Goal: Communication & Community: Answer question/provide support

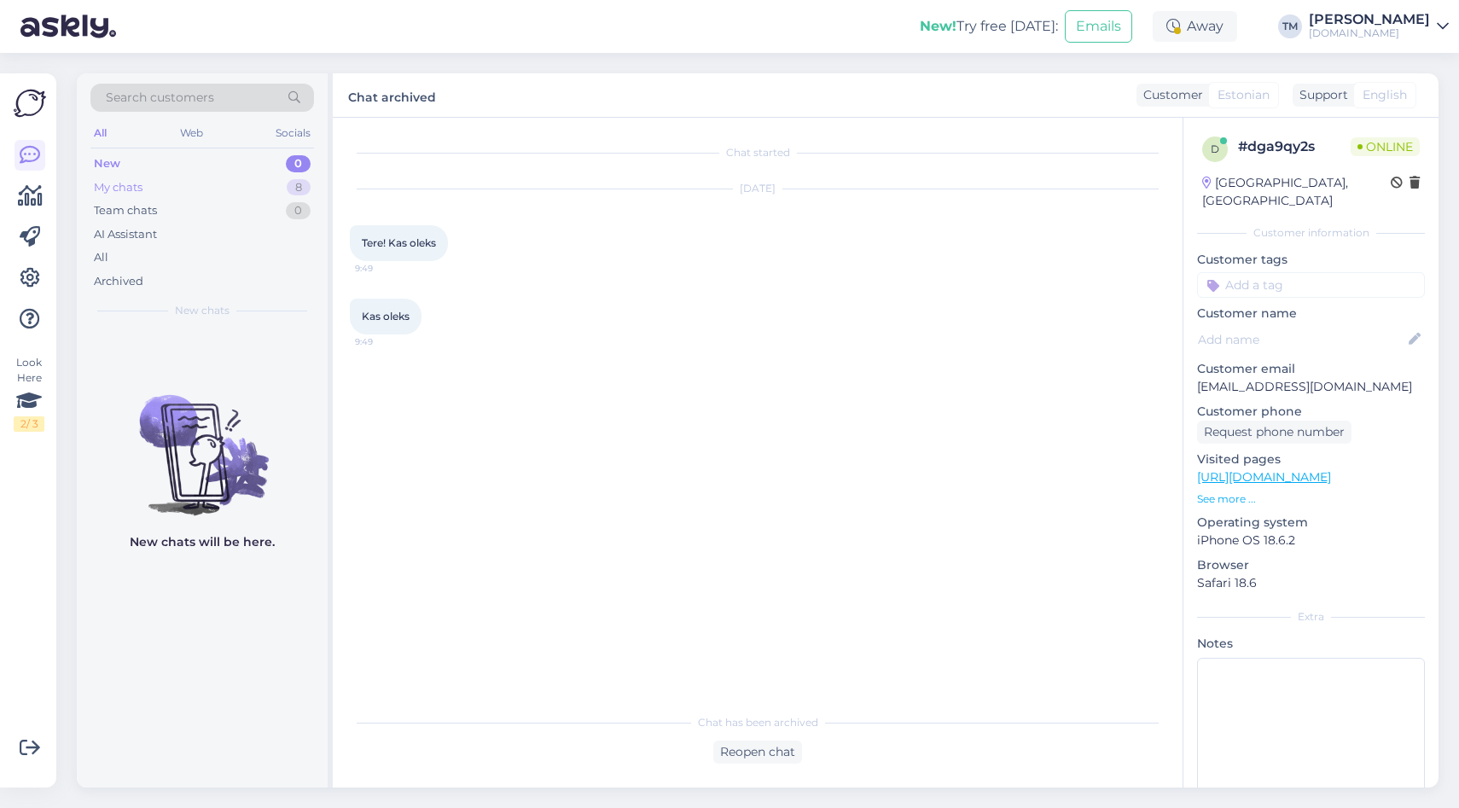
click at [236, 177] on div "My chats 8" at bounding box center [202, 188] width 224 height 24
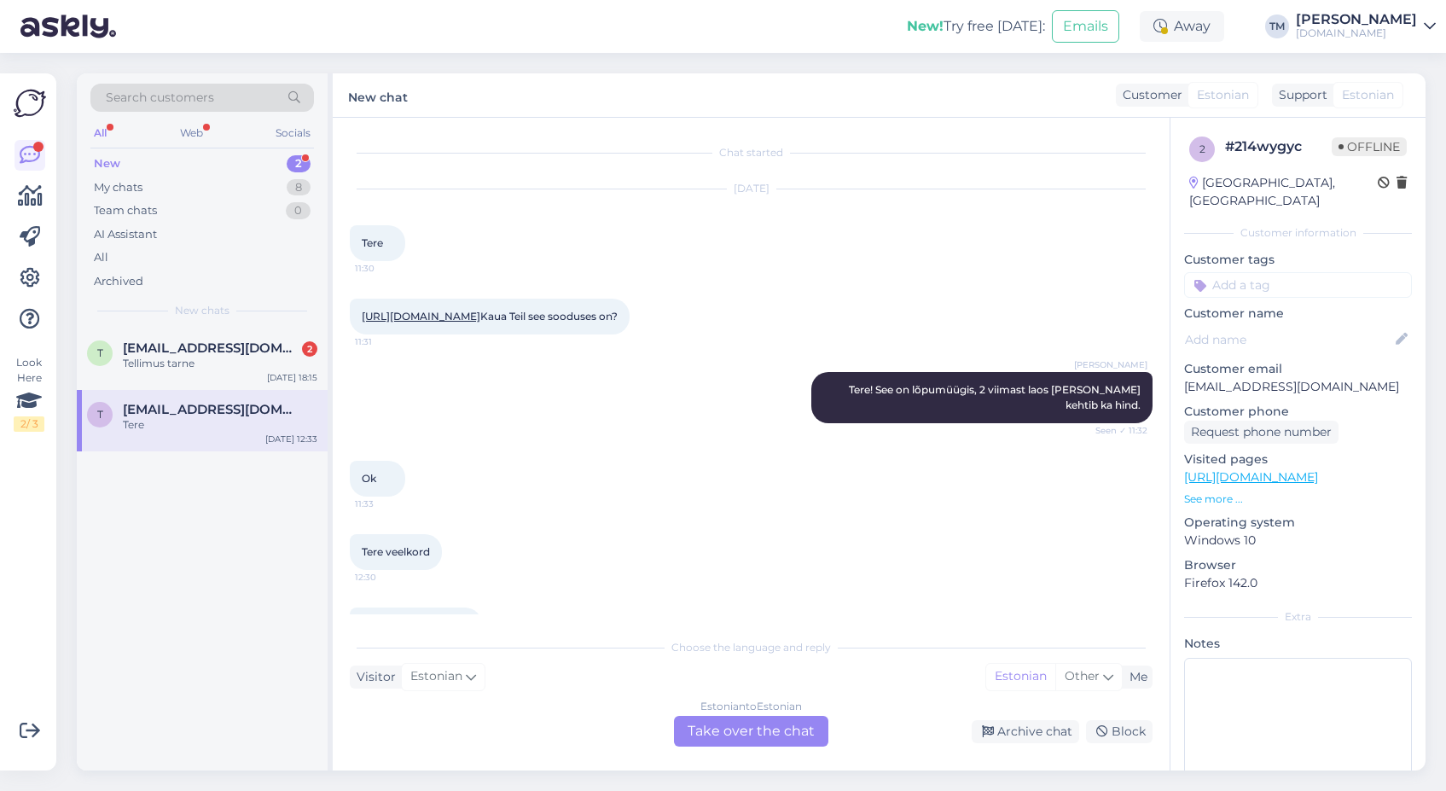
scroll to position [261, 0]
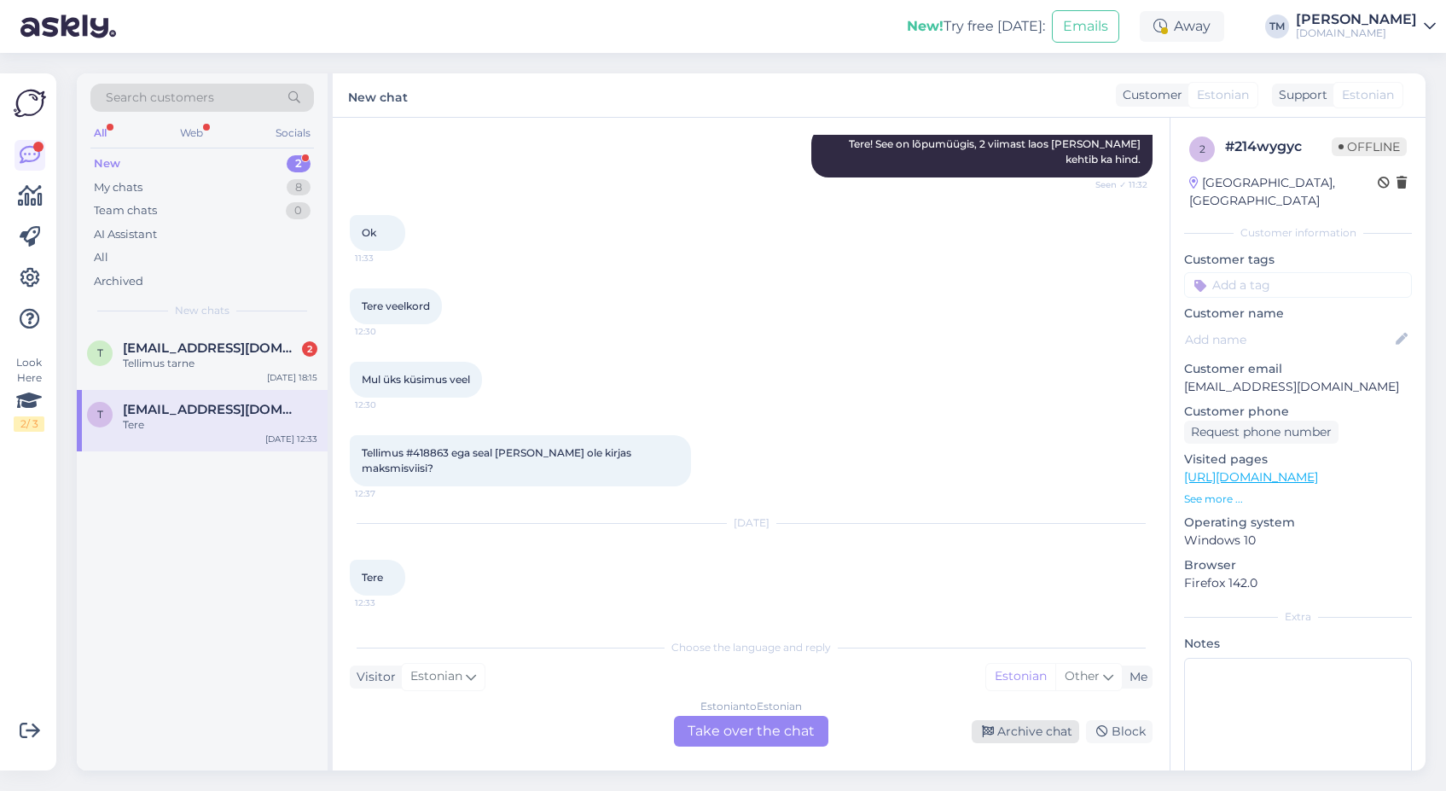
click at [1044, 738] on div "Archive chat" at bounding box center [1026, 731] width 108 height 23
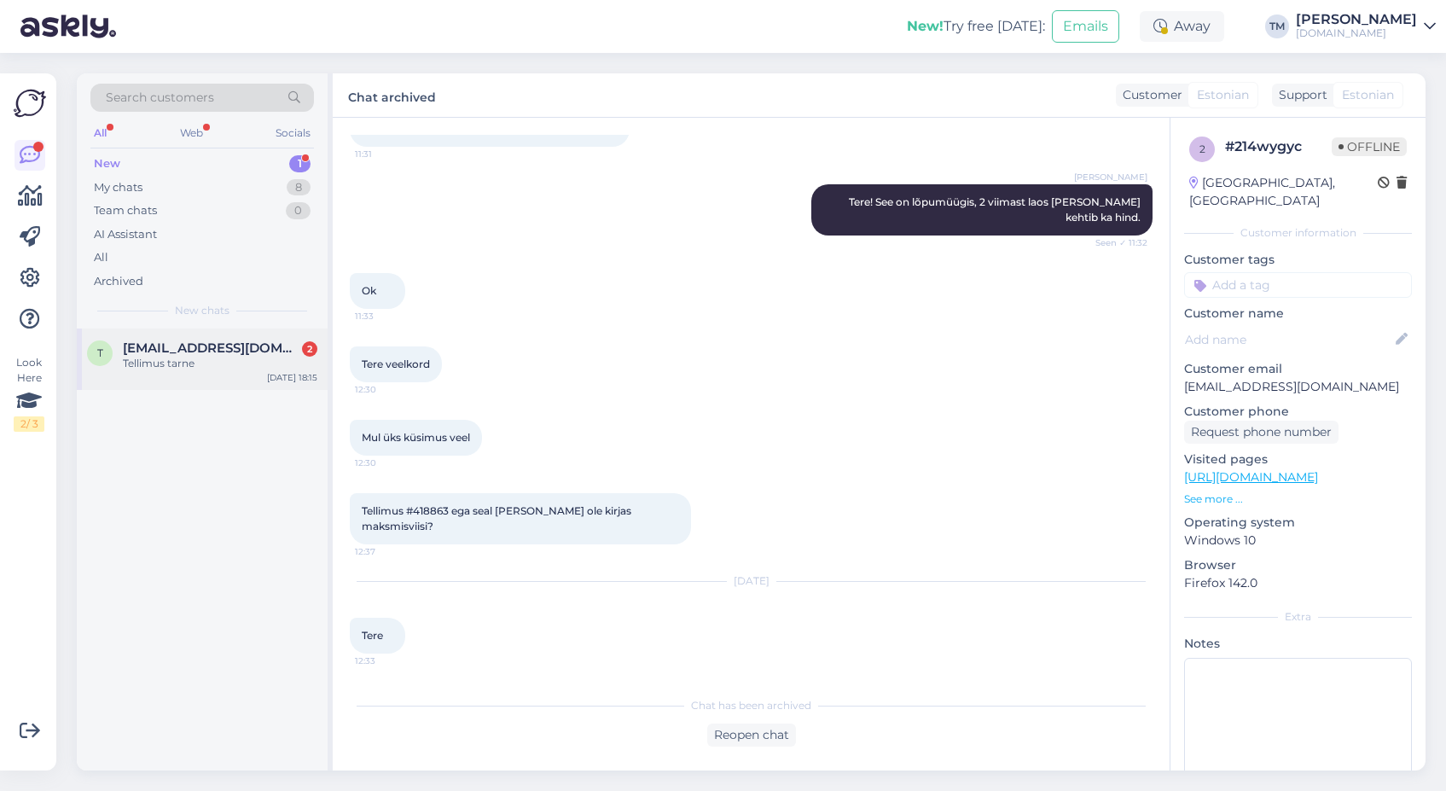
click at [232, 359] on div "Tellimus tarne" at bounding box center [220, 363] width 195 height 15
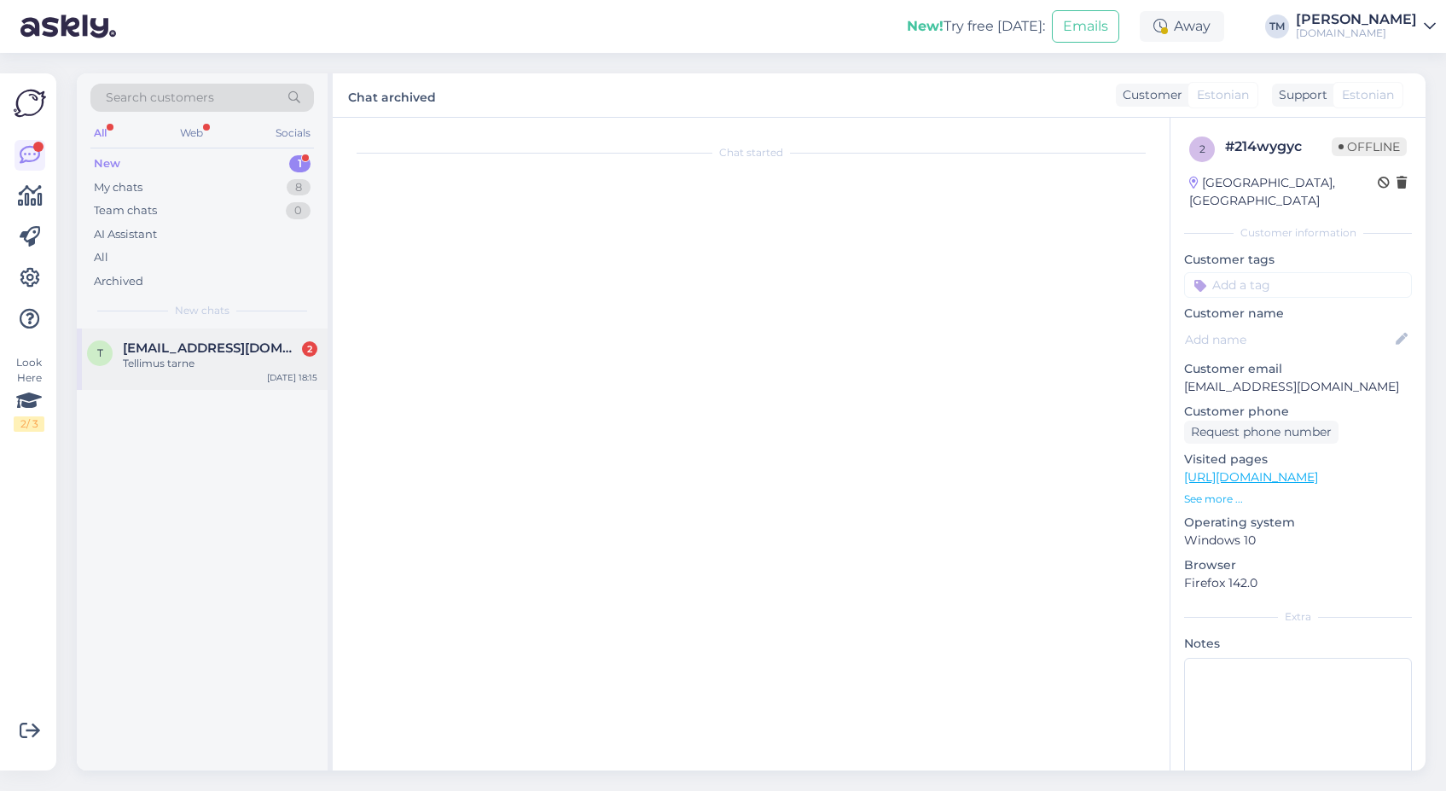
scroll to position [1510, 0]
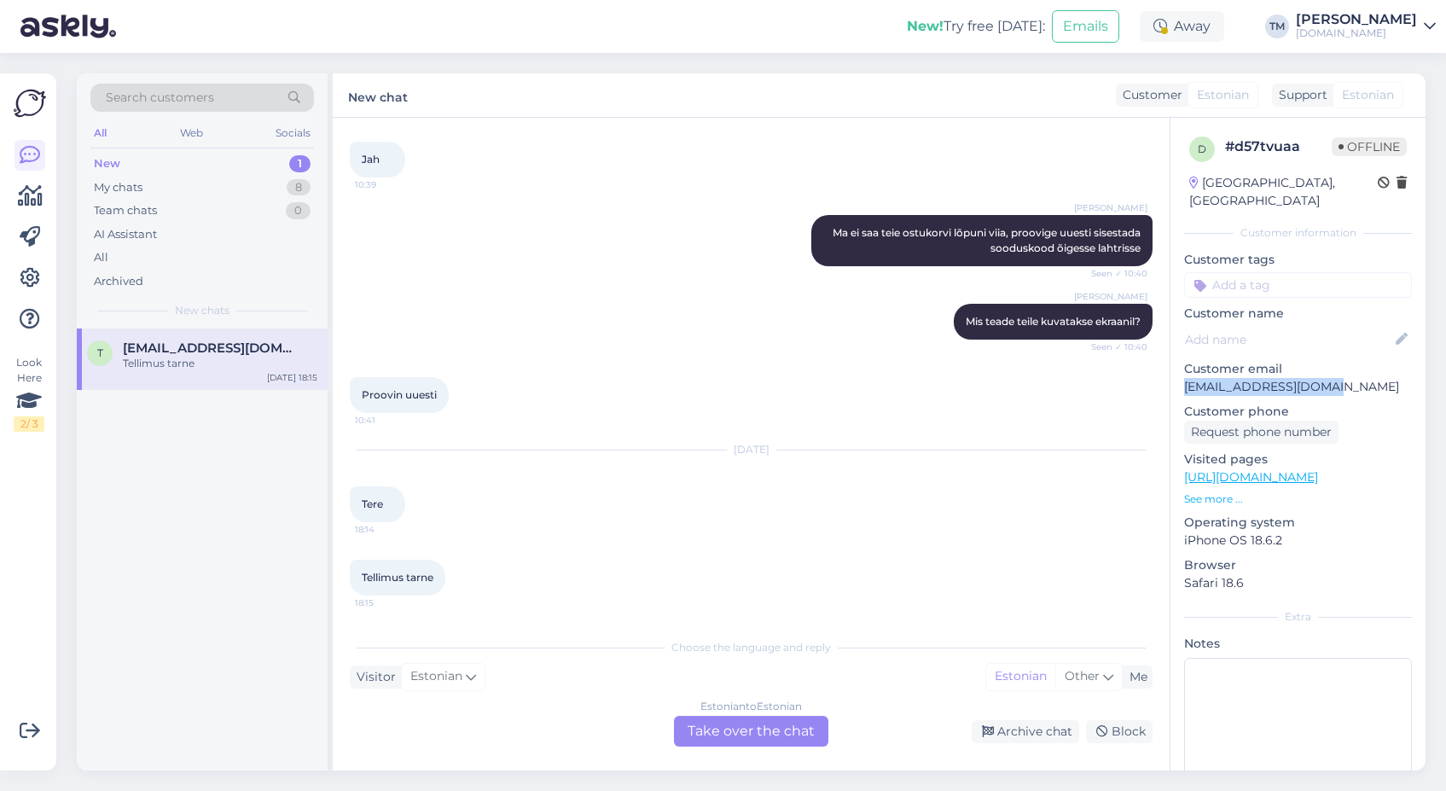
drag, startPoint x: 1338, startPoint y: 367, endPoint x: 1179, endPoint y: 364, distance: 158.8
click at [1179, 364] on div "d # d57tvuaa Offline Estonia, Tallinn Customer information Customer tags Custom…" at bounding box center [1298, 477] width 255 height 719
copy p "taavireigam@gmail.com"
click at [742, 720] on div "Estonian to Estonian Take over the chat" at bounding box center [751, 731] width 154 height 31
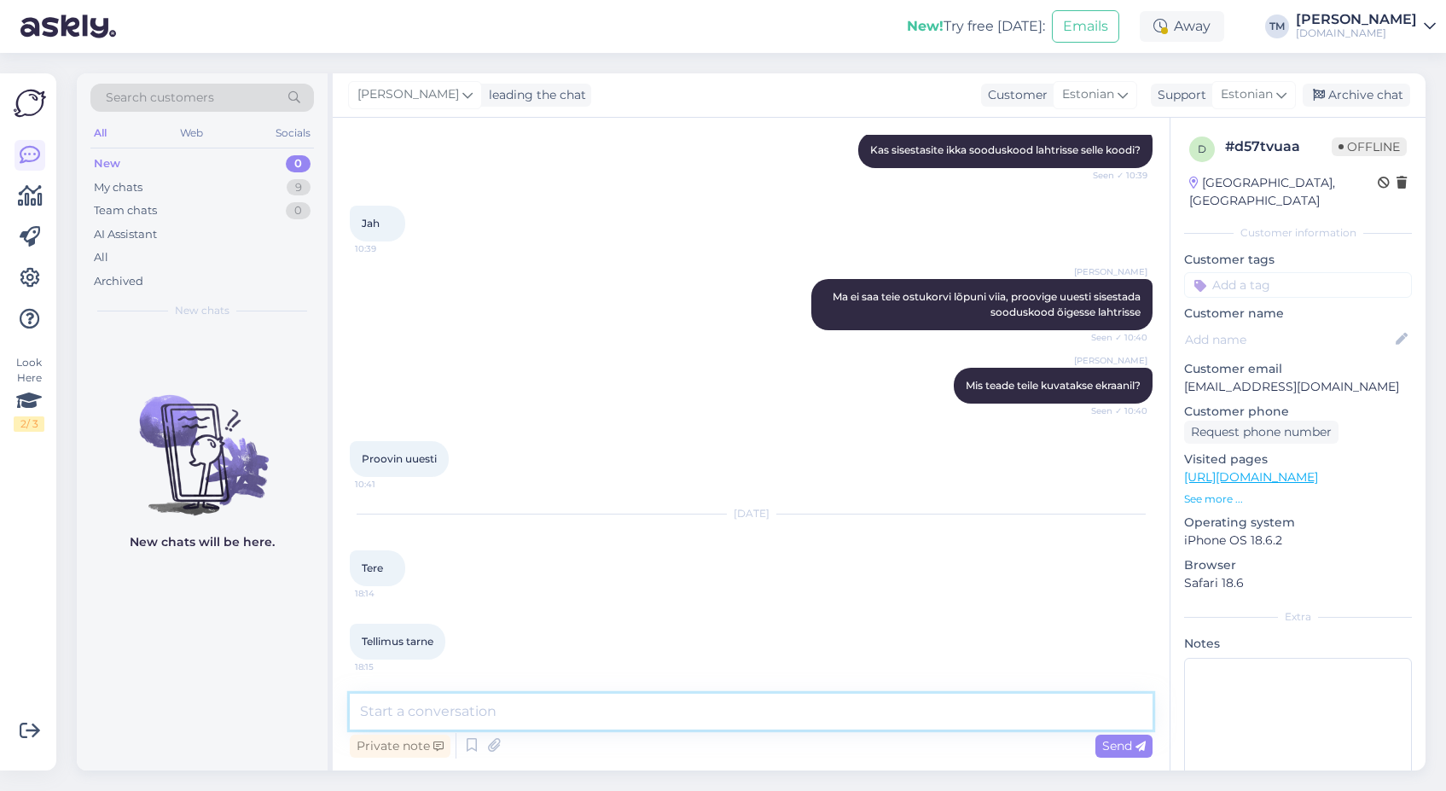
click at [569, 706] on textarea at bounding box center [751, 712] width 803 height 36
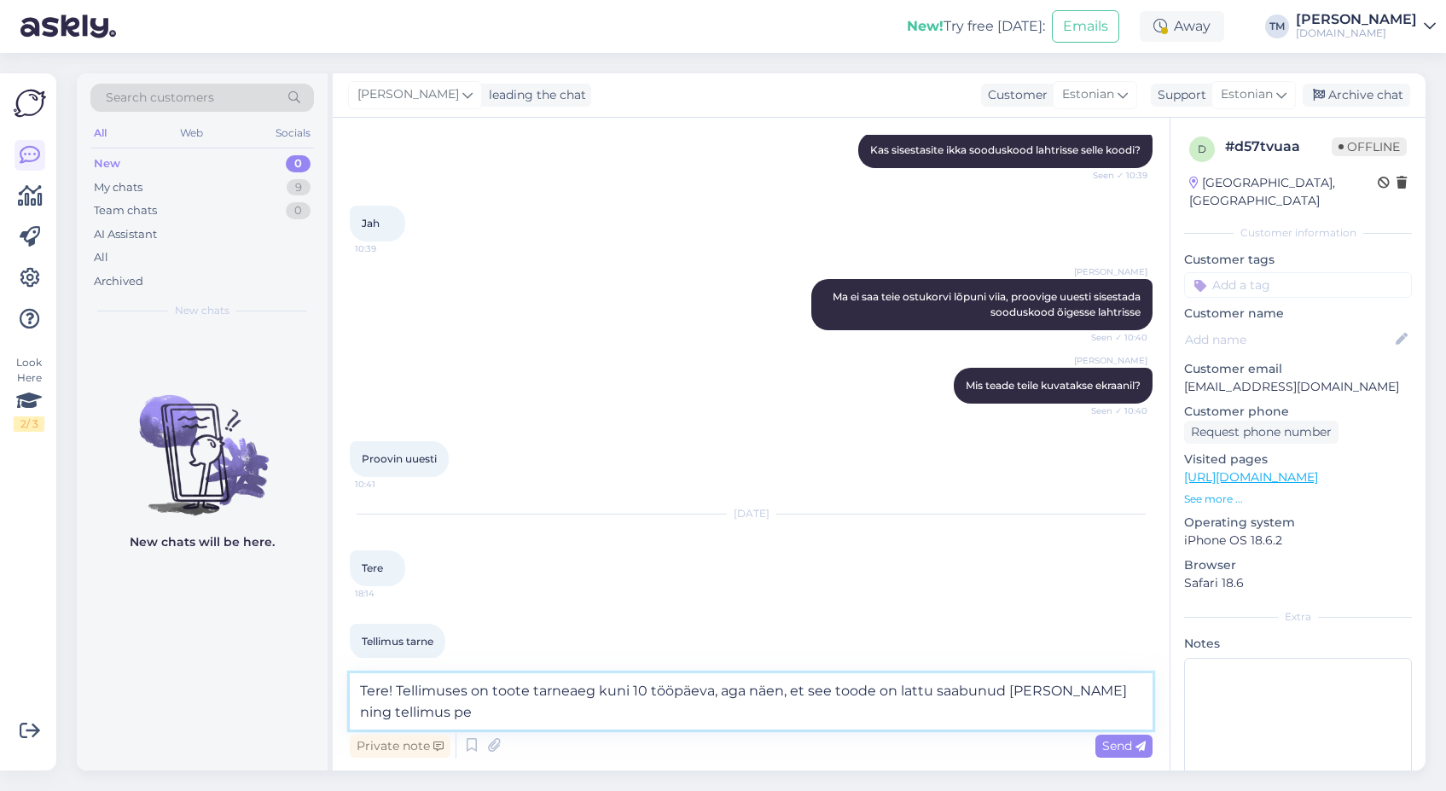
scroll to position [1467, 0]
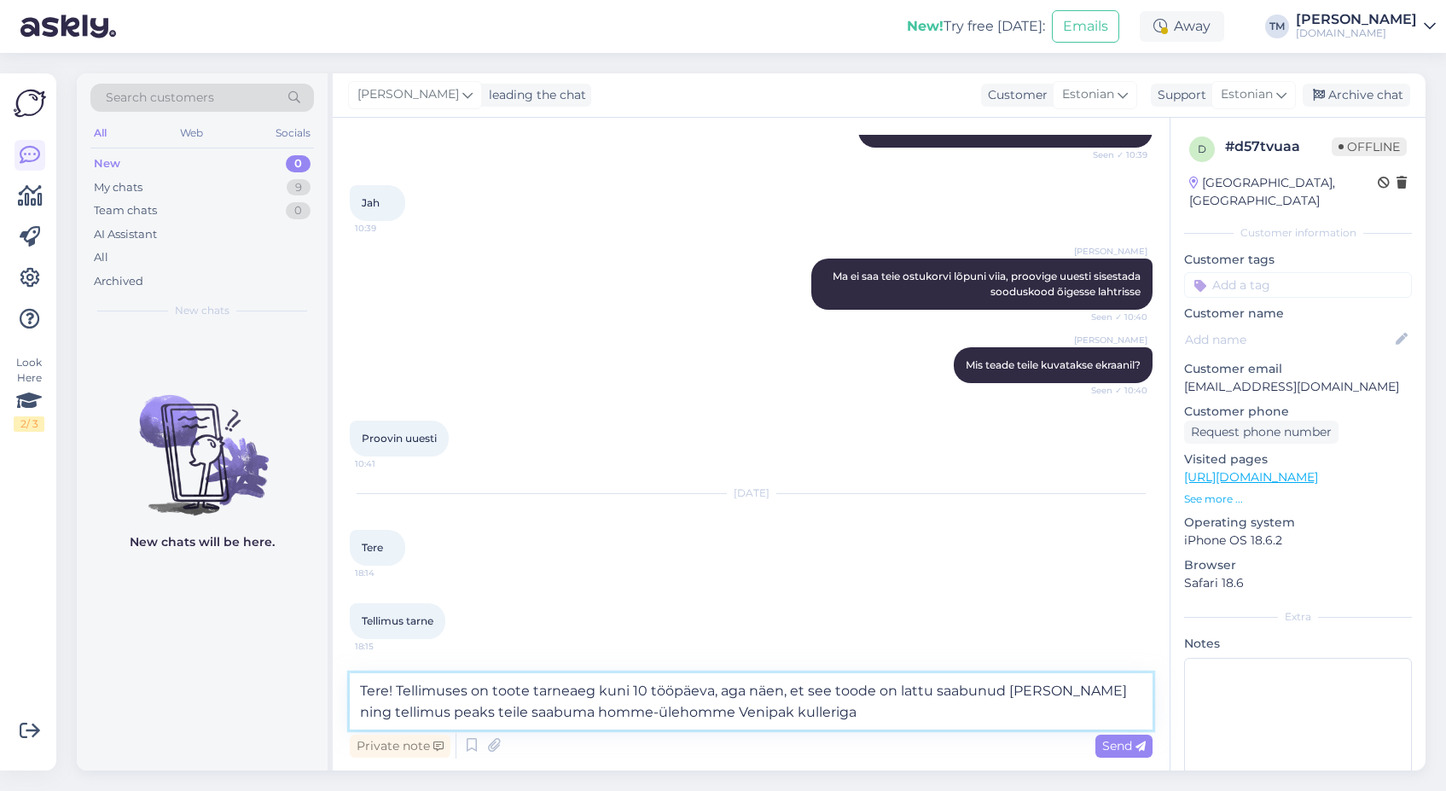
type textarea "Tere! Tellimuses on toote tarneaeg kuni 10 tööpäeva, aga näen, et see toode on …"
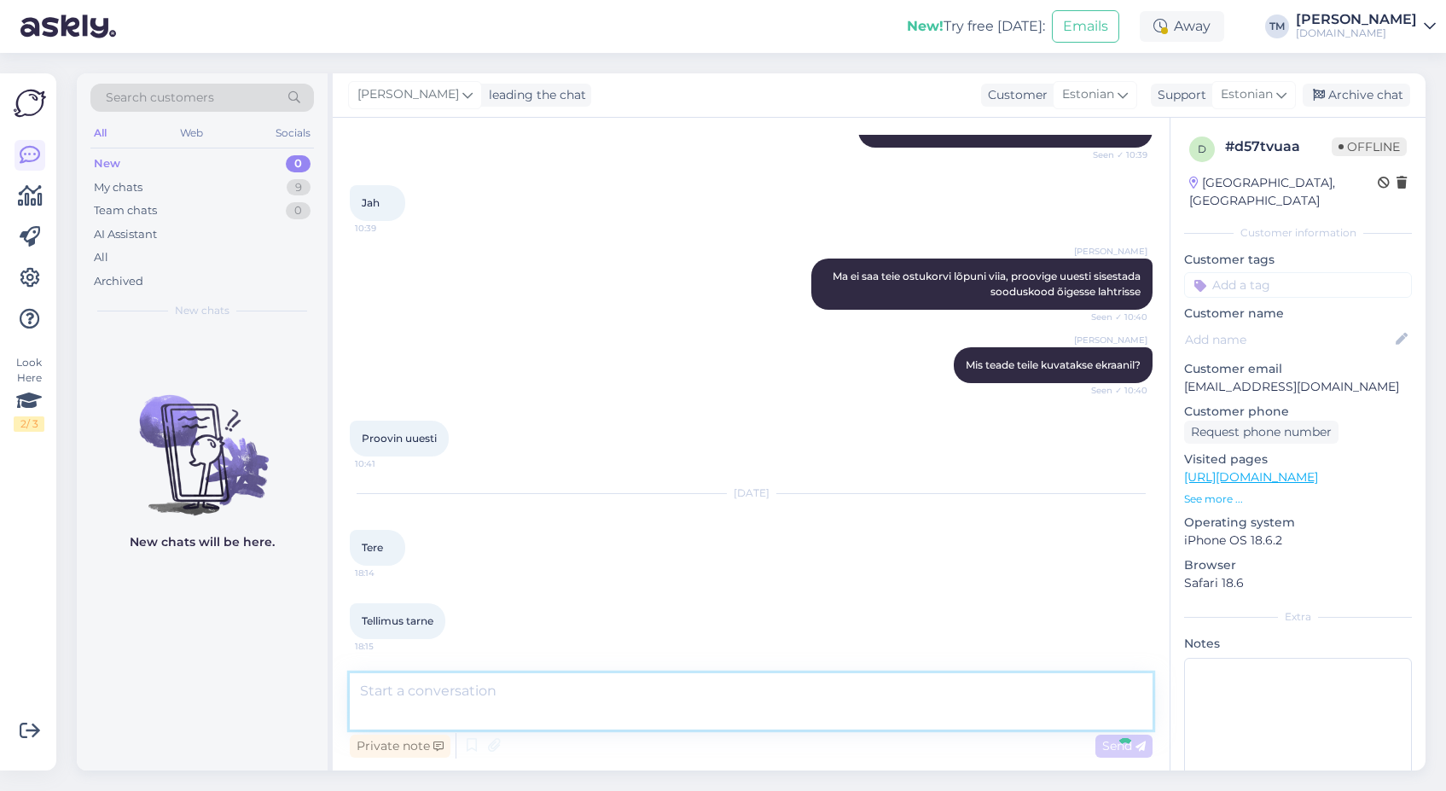
scroll to position [1550, 0]
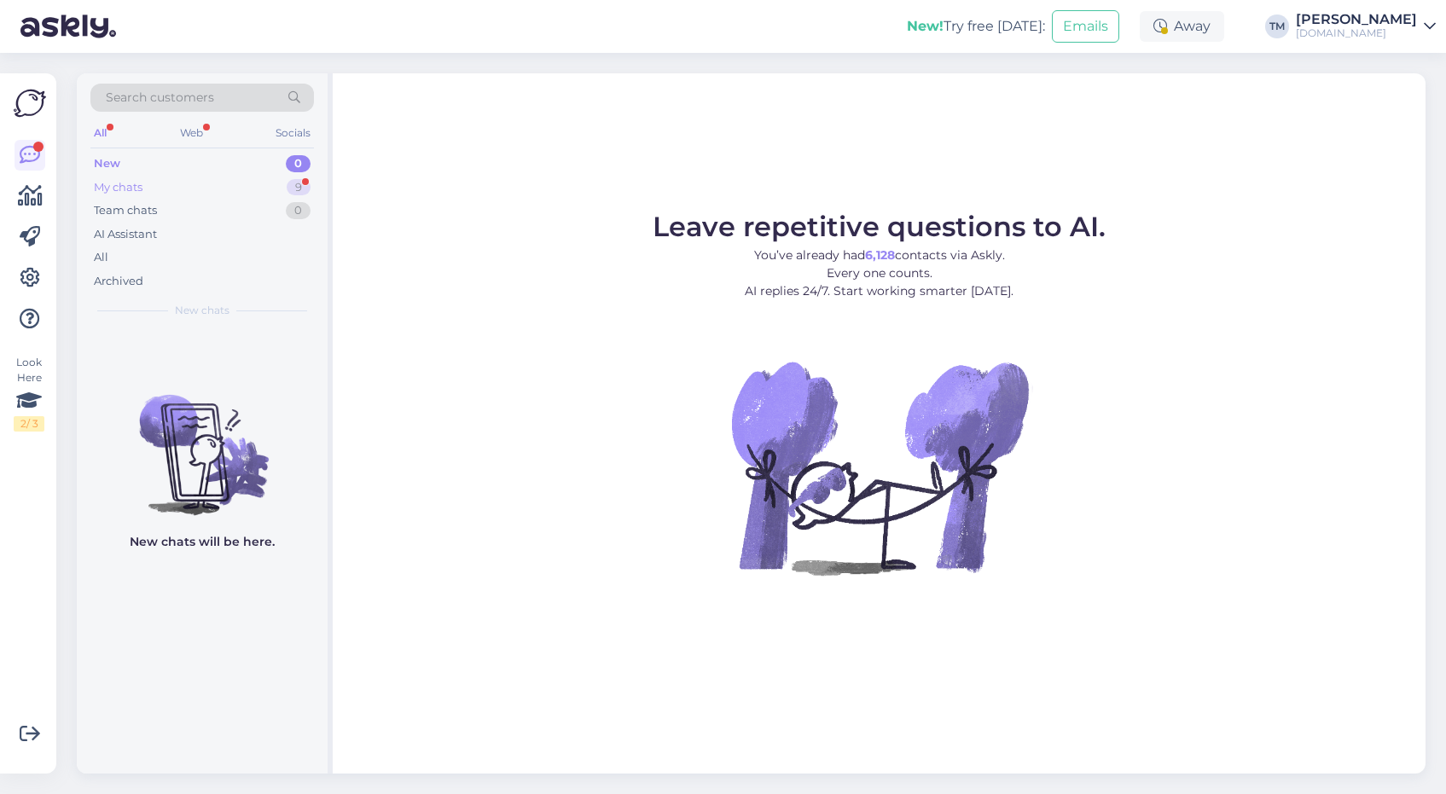
click at [154, 182] on div "My chats 9" at bounding box center [202, 188] width 224 height 24
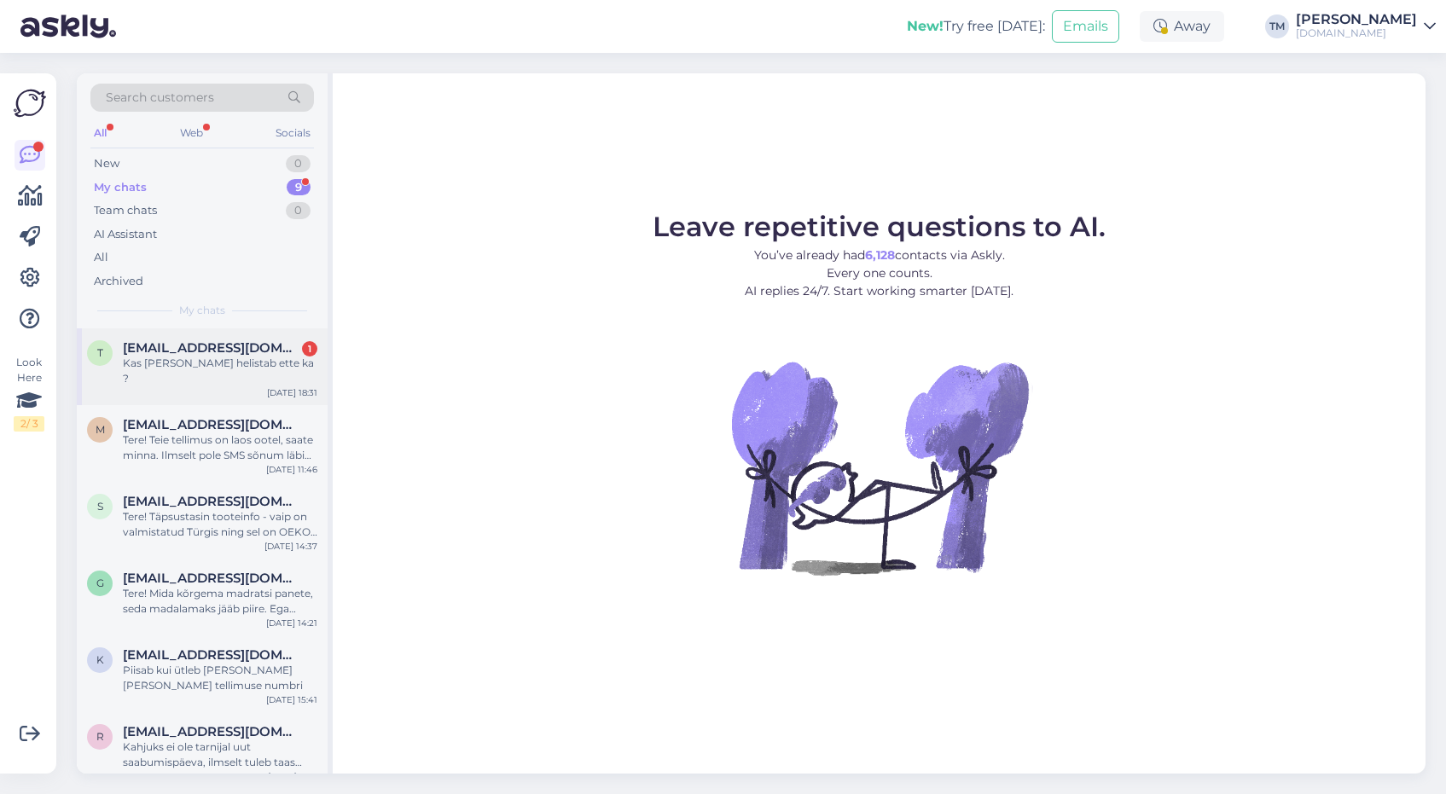
click at [234, 350] on span "taavireigam@gmail.com" at bounding box center [211, 347] width 177 height 15
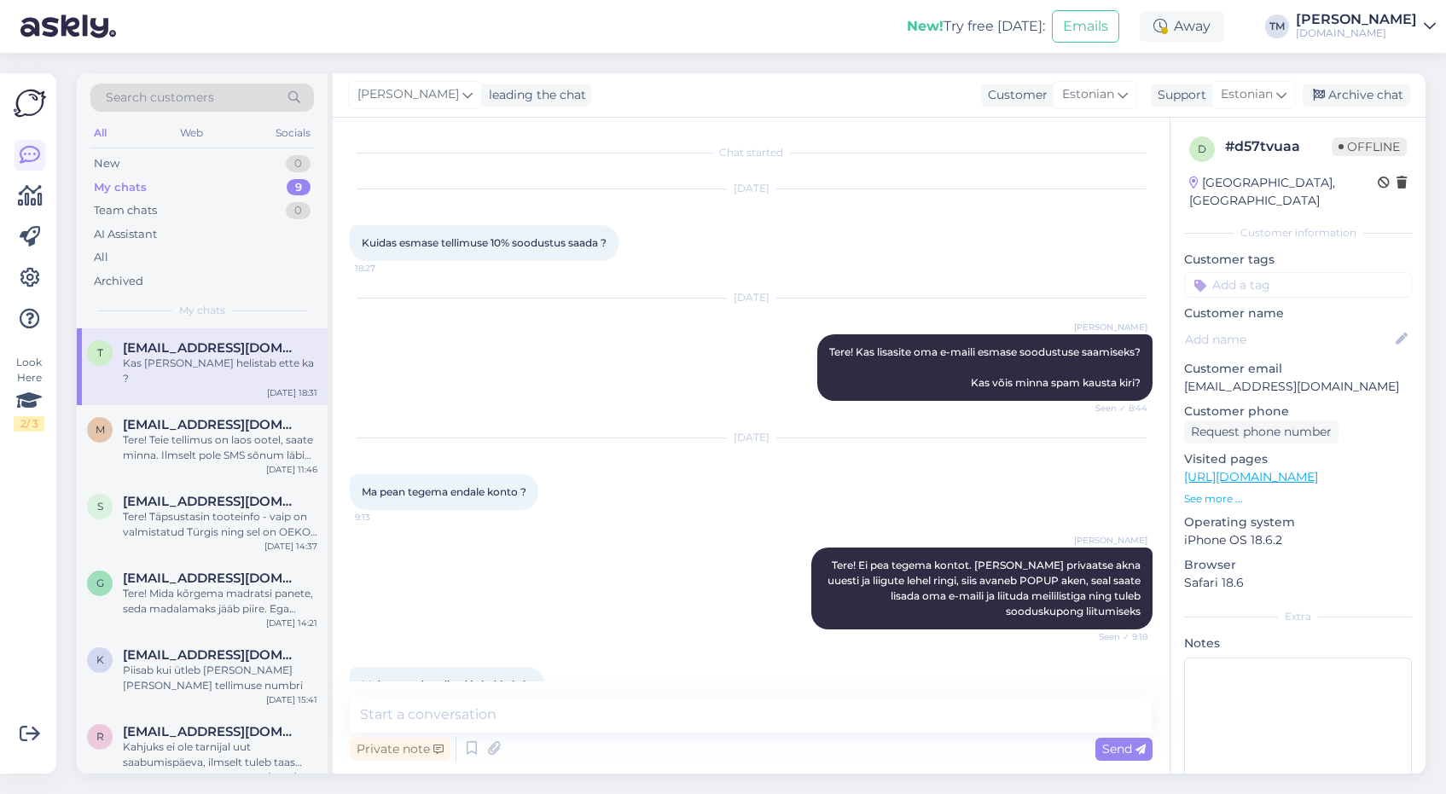
scroll to position [1620, 0]
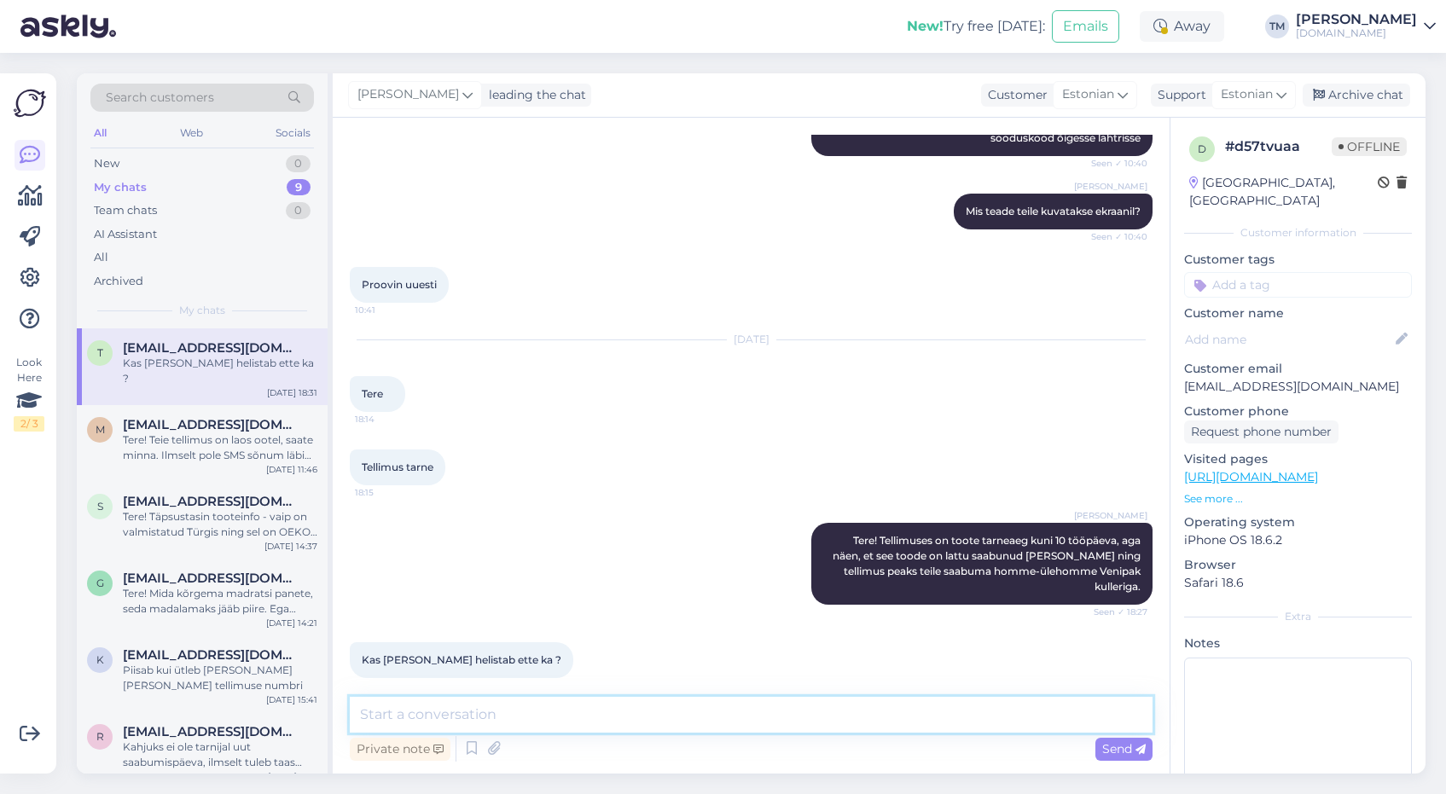
click at [495, 713] on textarea at bounding box center [751, 715] width 803 height 36
type textarea "Üldjuhul ikka helistavad ette jah"
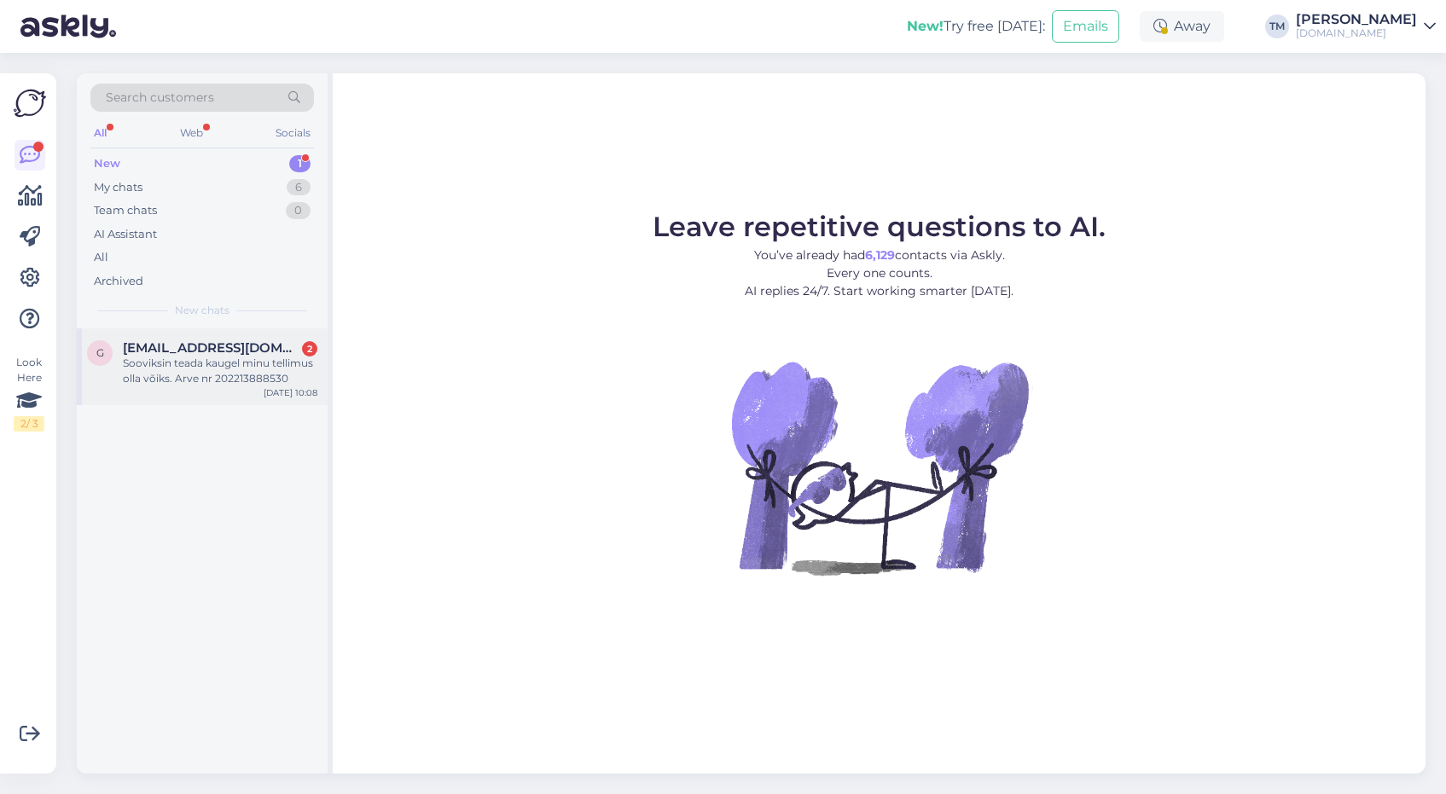
click at [168, 363] on div "Sooviksin teada kaugel minu tellimus olla võiks. Arve nr 202213888530" at bounding box center [220, 371] width 195 height 31
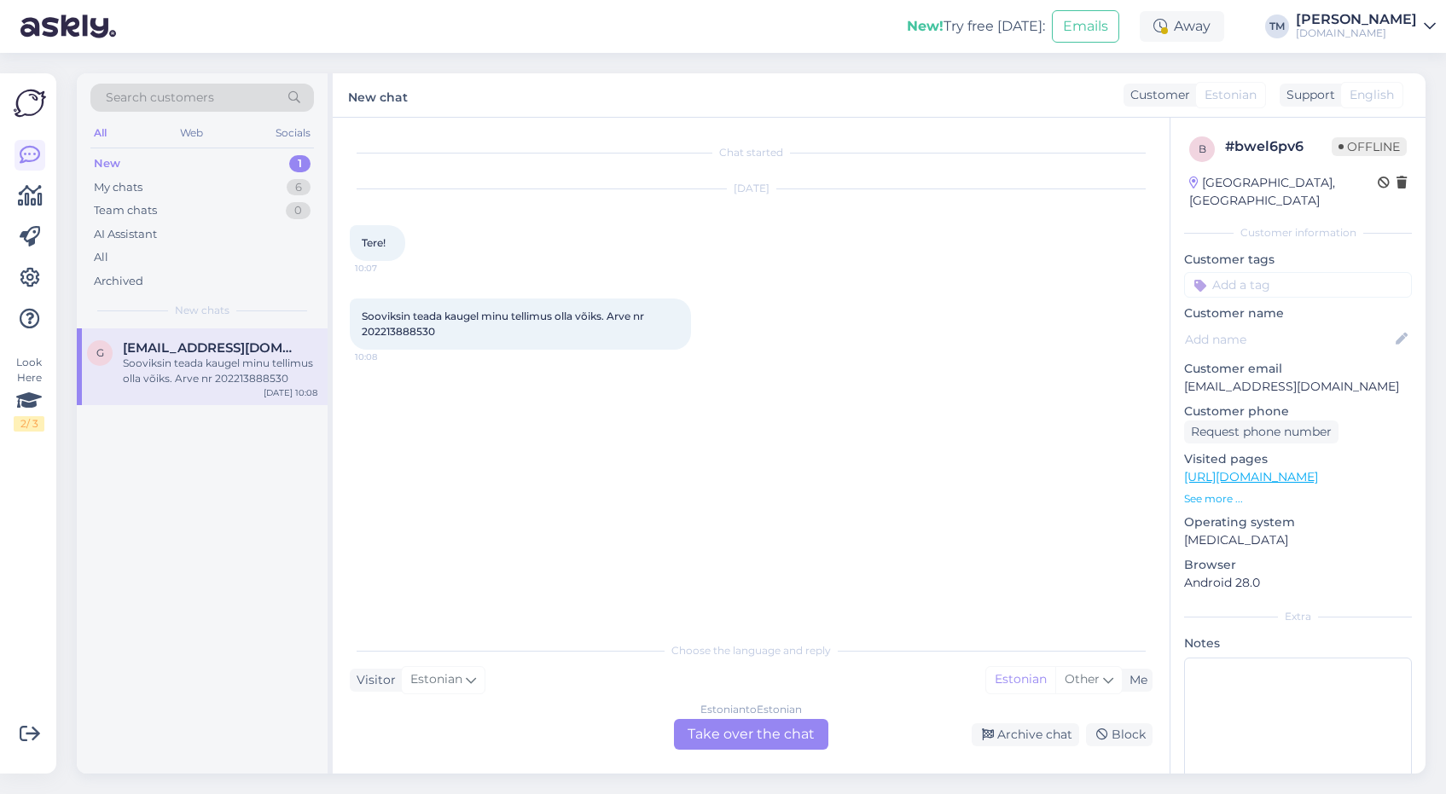
click at [400, 330] on span "Sooviksin teada kaugel minu tellimus olla võiks. Arve nr 202213888530" at bounding box center [504, 324] width 285 height 28
copy div "202213888530 10:08"
click at [742, 717] on div "Estonian to Estonian" at bounding box center [752, 709] width 102 height 15
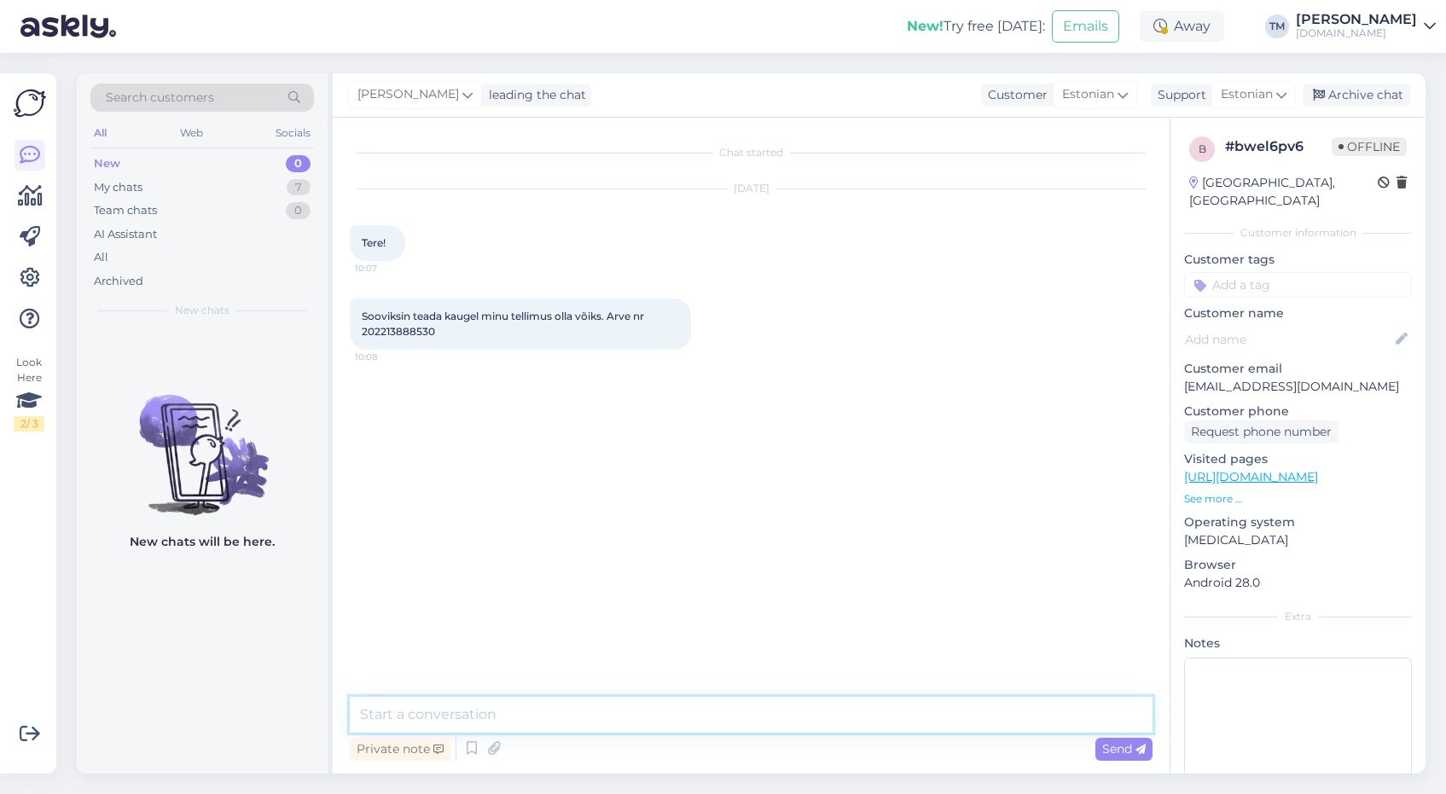
click at [696, 728] on textarea at bounding box center [751, 715] width 803 height 36
paste textarea "[URL][DOMAIN_NAME]"
type textarea "Tere! Peaks jõudma [PERSON_NAME] automaati: [URL][DOMAIN_NAME]"
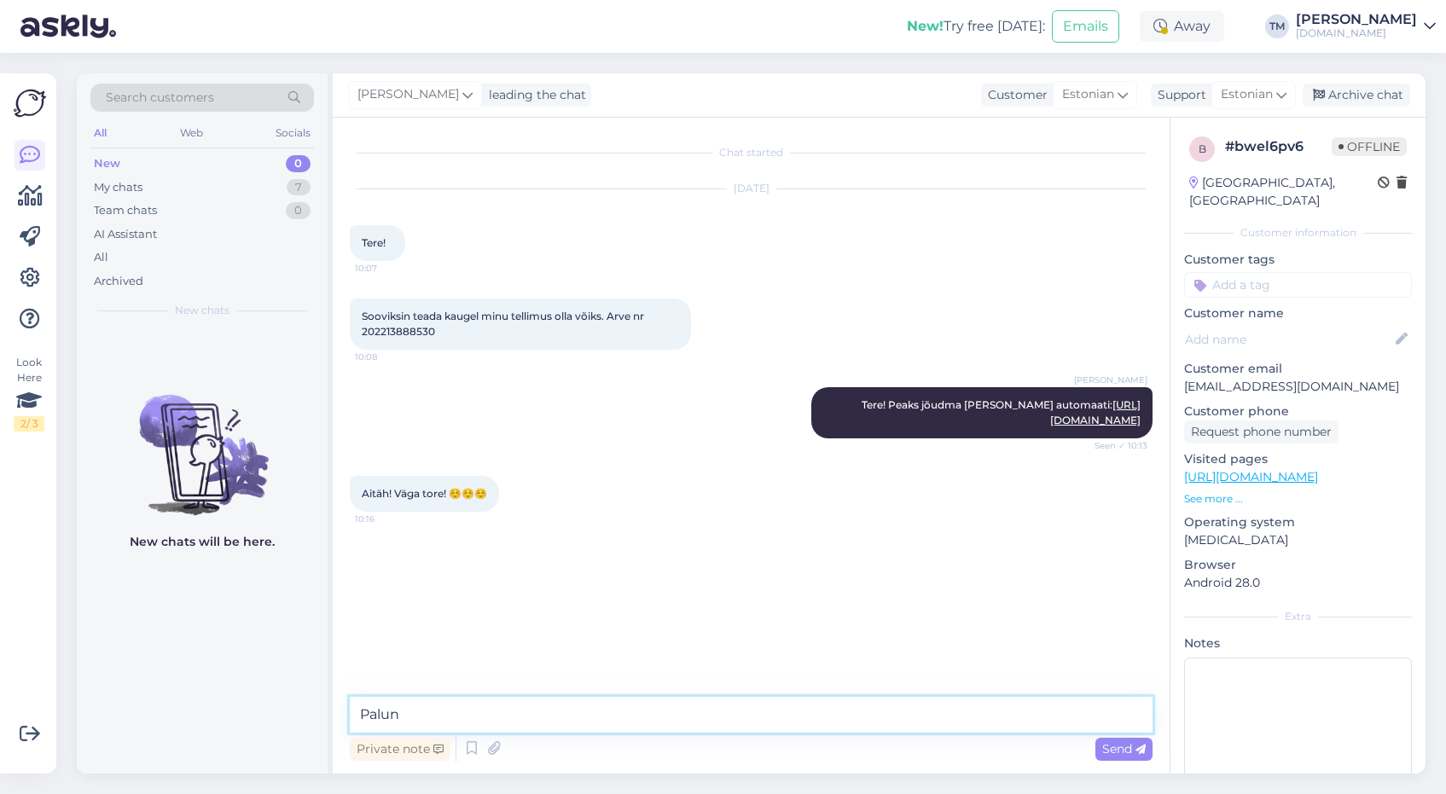
type textarea "Palun!"
